Goal: Navigation & Orientation: Find specific page/section

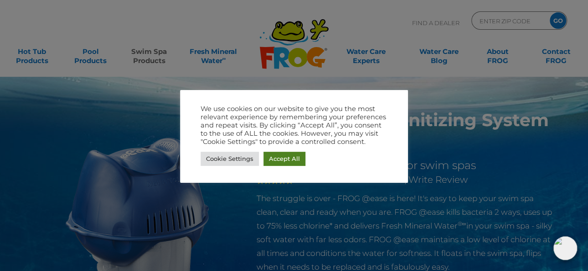
click at [286, 159] on link "Accept All" at bounding box center [285, 158] width 42 height 14
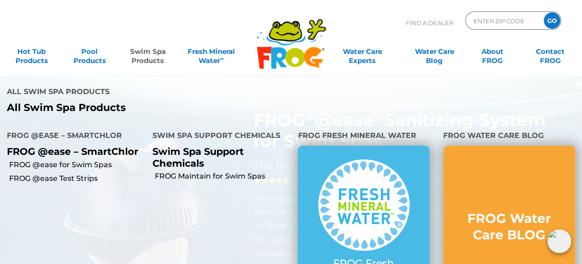
click at [146, 54] on link "Swim Spa Products" at bounding box center [147, 51] width 45 height 18
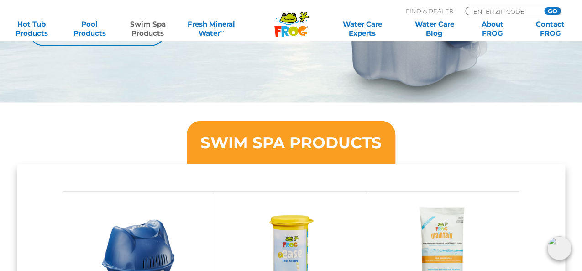
scroll to position [629, 0]
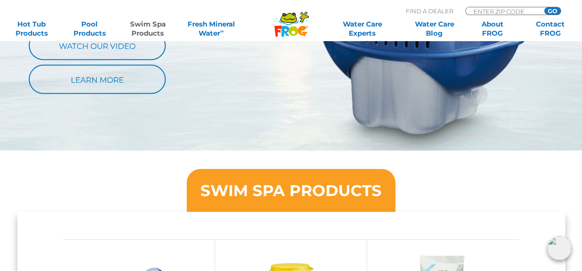
click at [286, 183] on h3 "SWIM SPA PRODUCTS" at bounding box center [290, 190] width 181 height 16
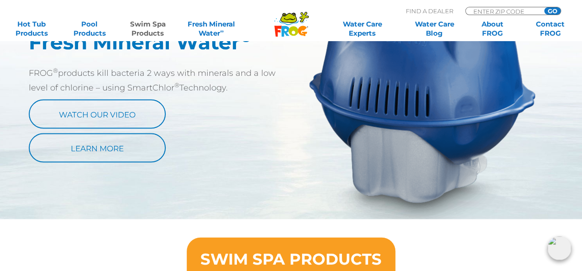
scroll to position [0, 0]
